Goal: Navigation & Orientation: Go to known website

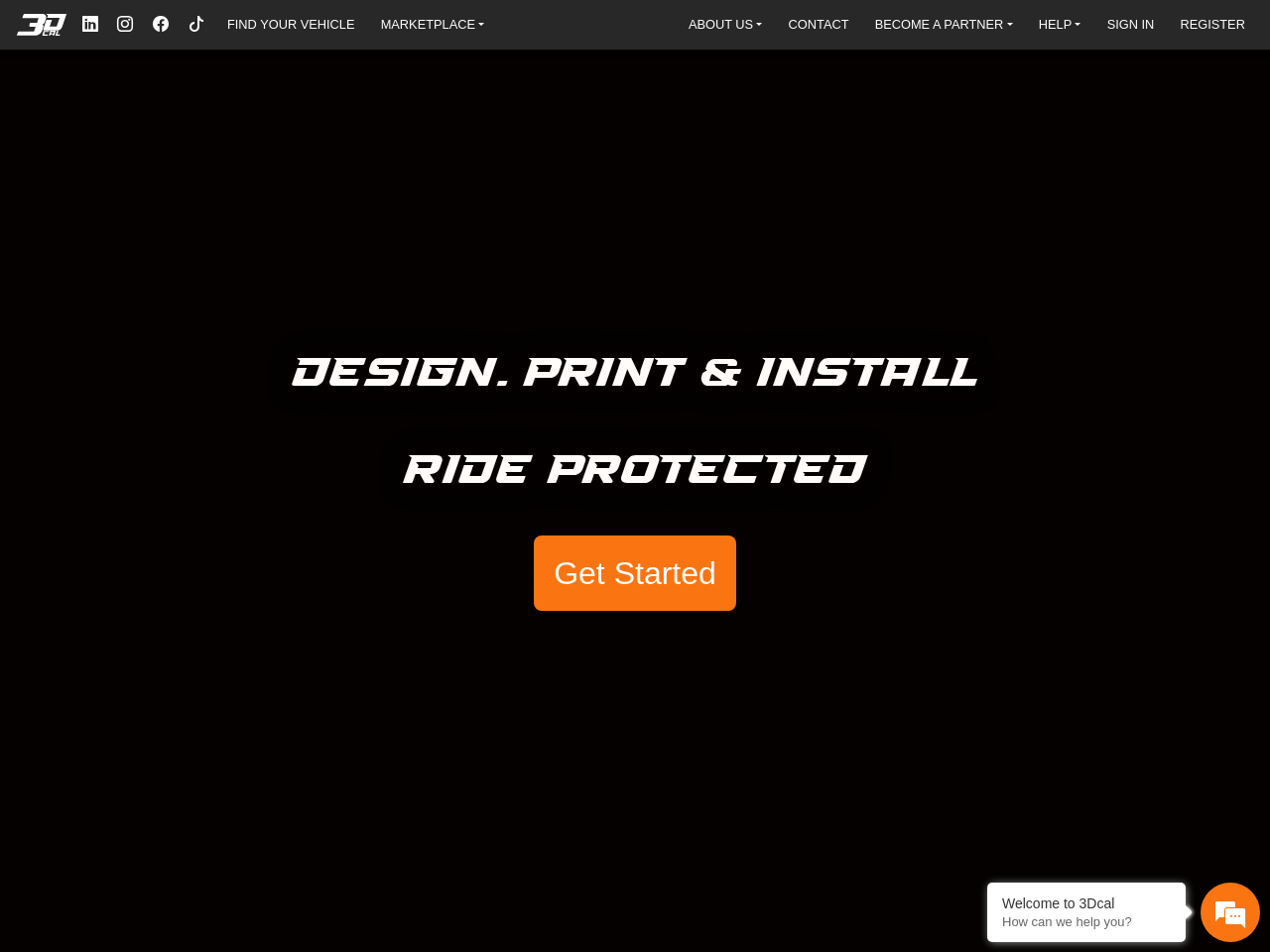
click at [635, 476] on h5 "Ride Protected" at bounding box center [635, 472] width 464 height 66
click at [43, 25] on em at bounding box center [42, 25] width 79 height 22
click at [433, 24] on link "MARKETPLACE" at bounding box center [433, 24] width 120 height 29
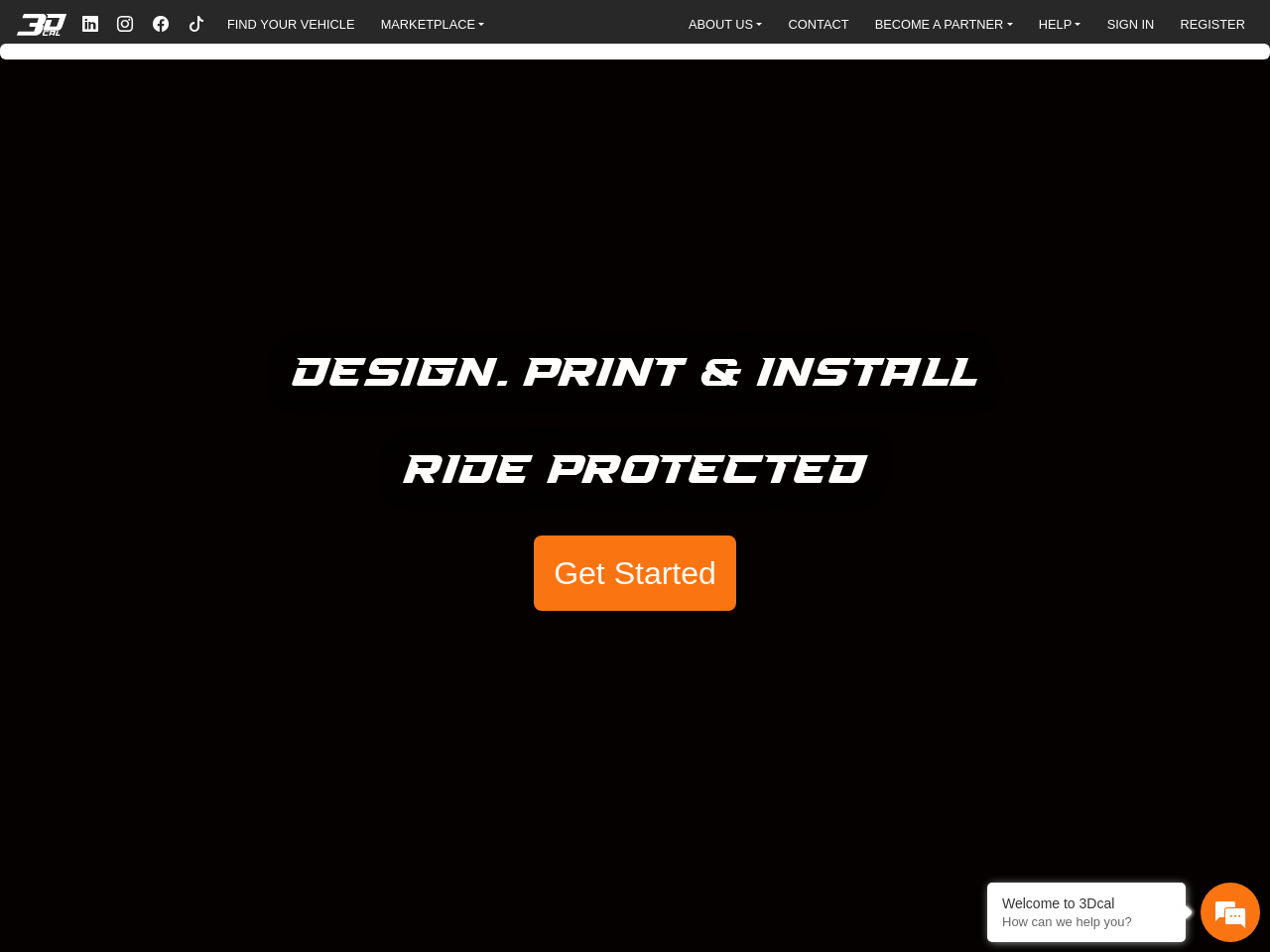
click at [1131, 24] on link "SIGN IN" at bounding box center [1131, 24] width 64 height 29
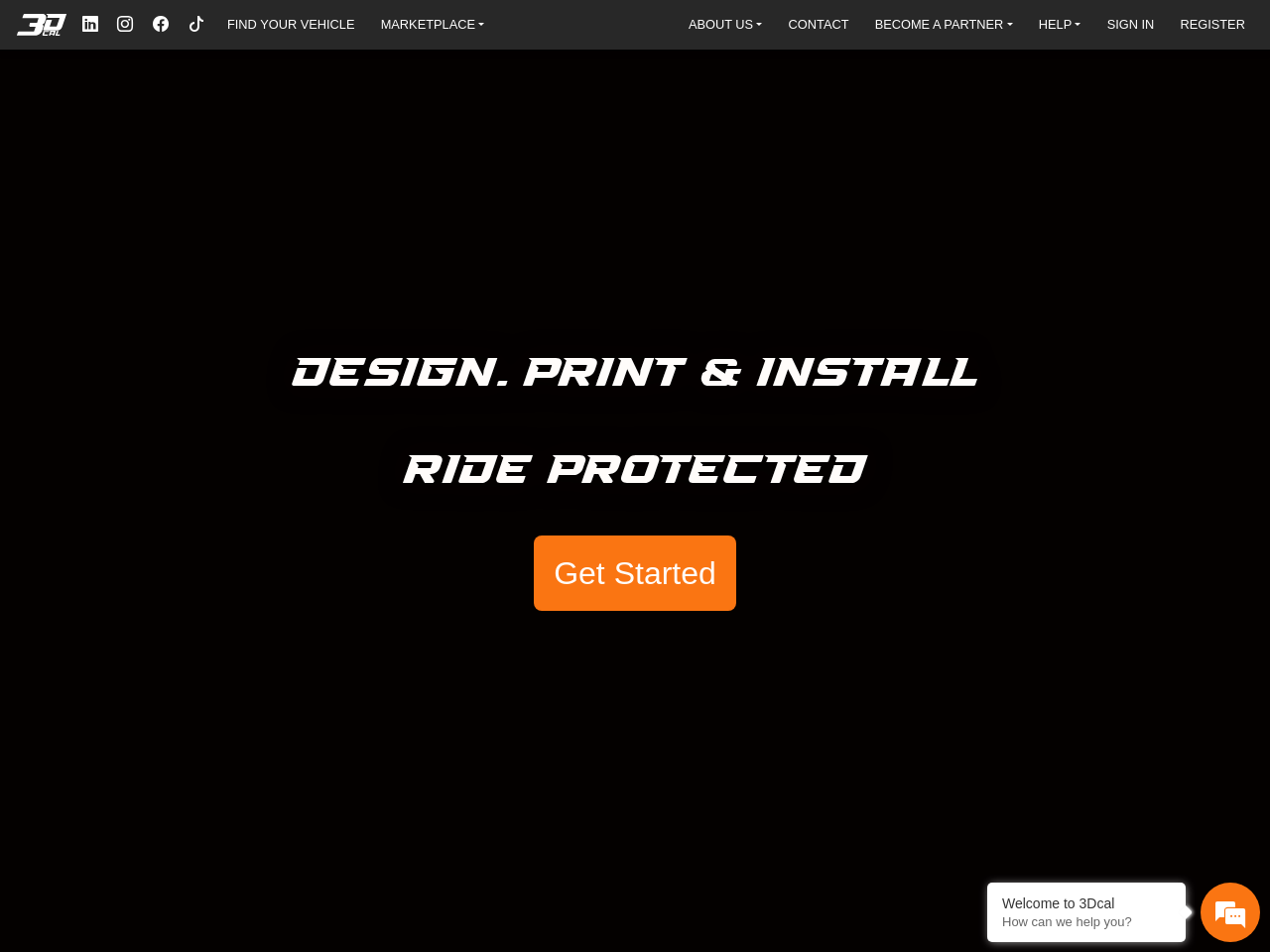
click at [1211, 24] on link "REGISTER" at bounding box center [1211, 24] width 80 height 29
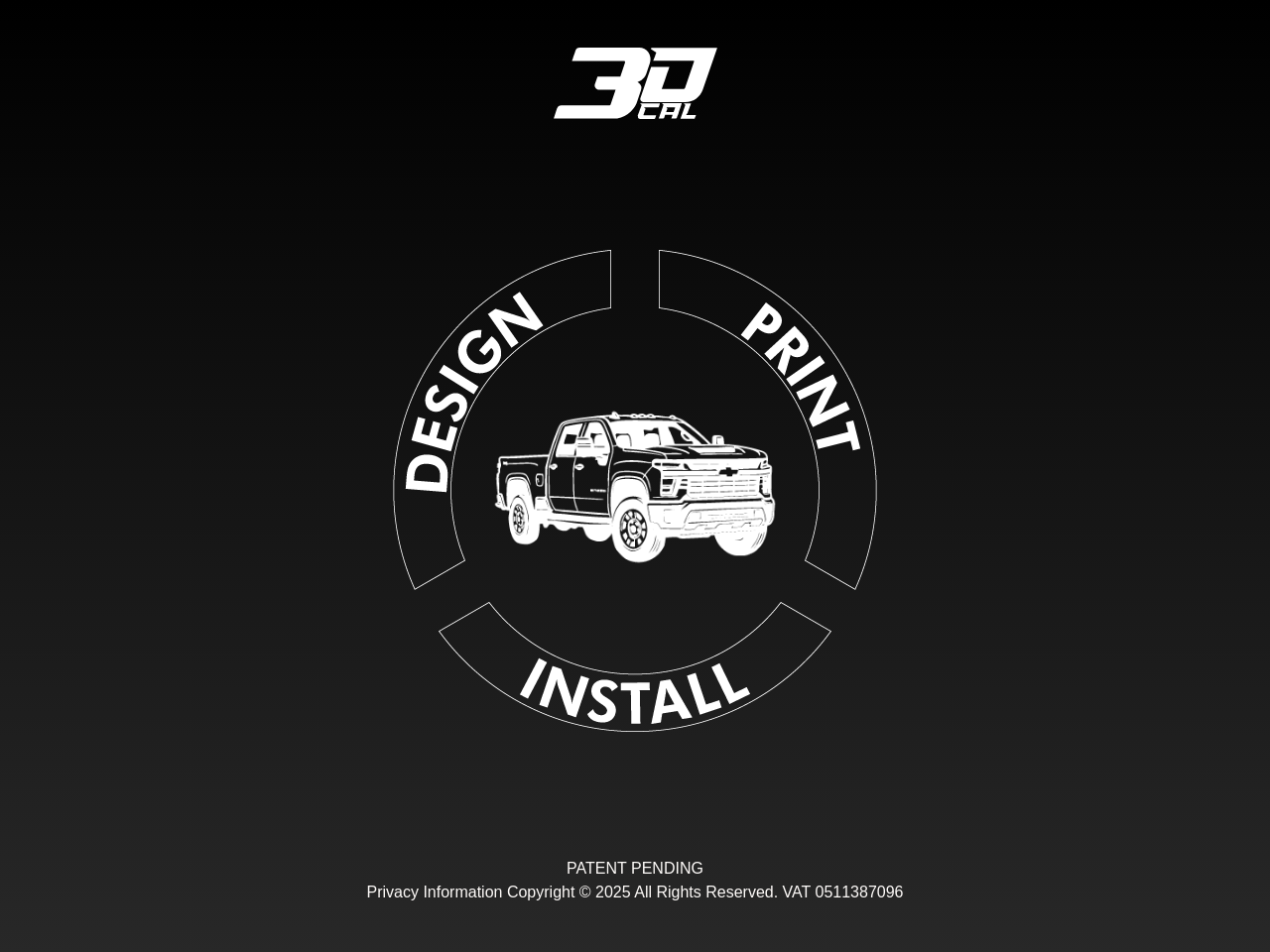
click at [632, 574] on div "Loading... PATENT PENDING Privacy Information Copyright © 2025 All Rights Reser…" at bounding box center [635, 476] width 1270 height 952
click at [1230, 912] on div "3DCAL User login Continue with Email and Password Continue with Google Continue…" at bounding box center [635, 476] width 1270 height 952
